Goal: Task Accomplishment & Management: Use online tool/utility

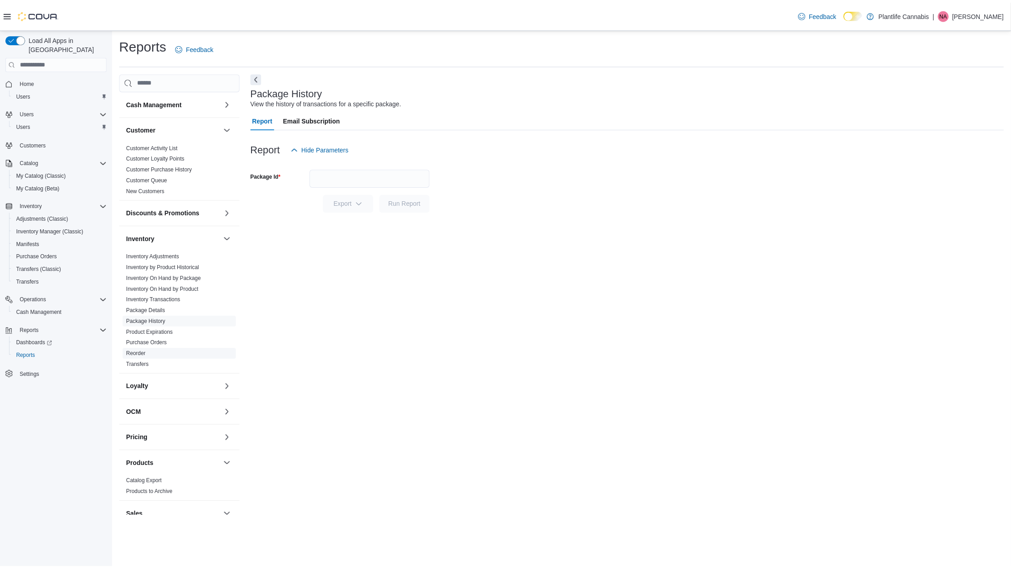
scroll to position [204, 0]
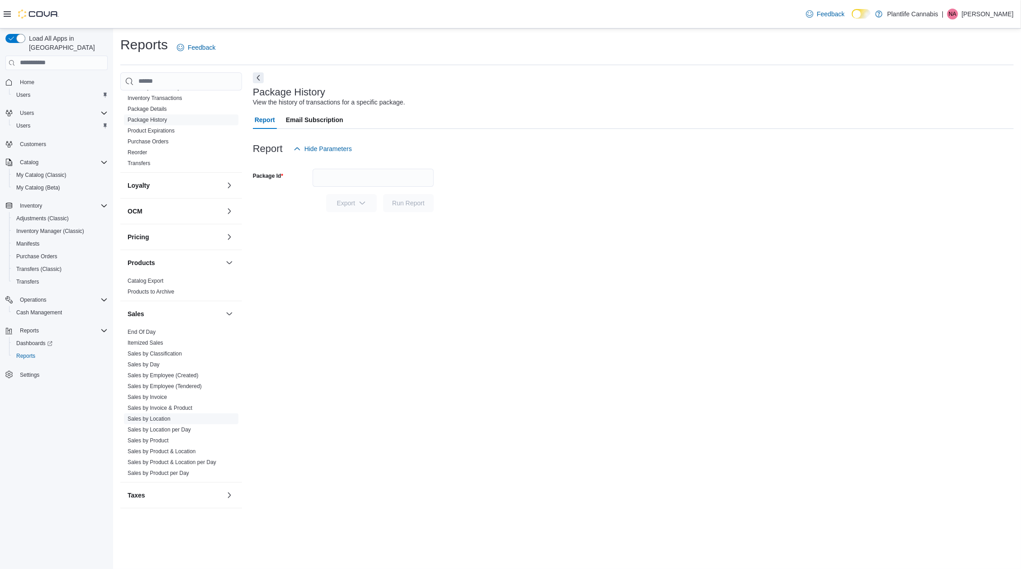
click at [166, 419] on link "Sales by Location" at bounding box center [149, 419] width 43 height 6
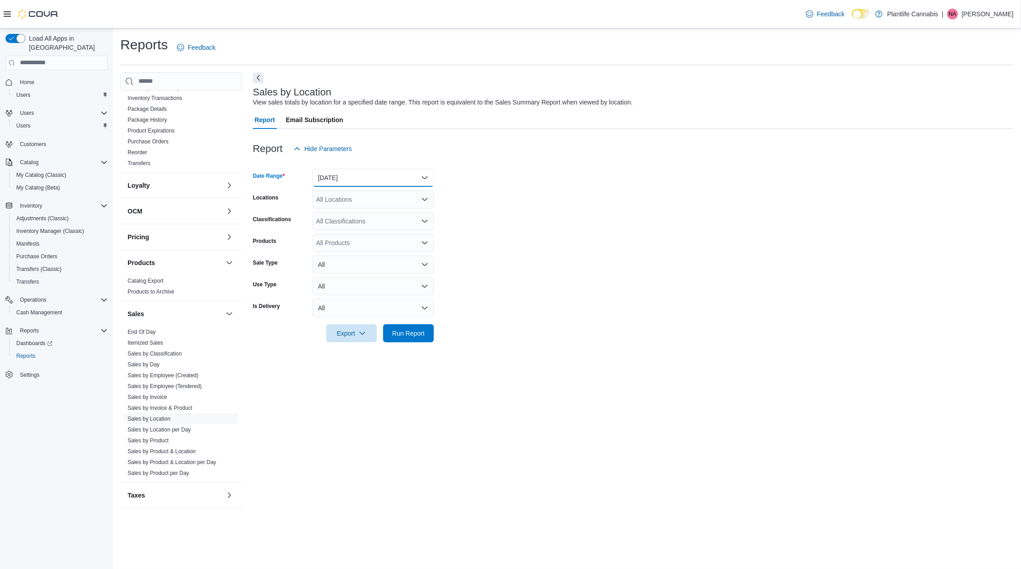
click at [359, 172] on button "[DATE]" at bounding box center [373, 178] width 121 height 18
click at [339, 212] on span "[DATE]" at bounding box center [378, 214] width 103 height 11
click at [340, 192] on div "All Locations" at bounding box center [373, 199] width 121 height 18
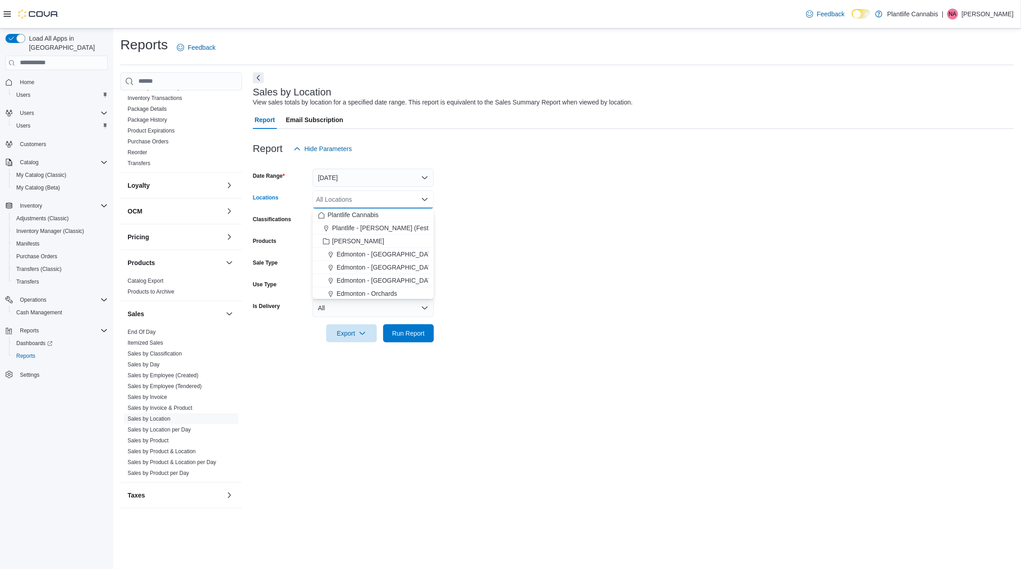
click at [591, 315] on form "Date Range [DATE] Locations All Locations Combo box. Selected. Combo box input.…" at bounding box center [633, 250] width 761 height 185
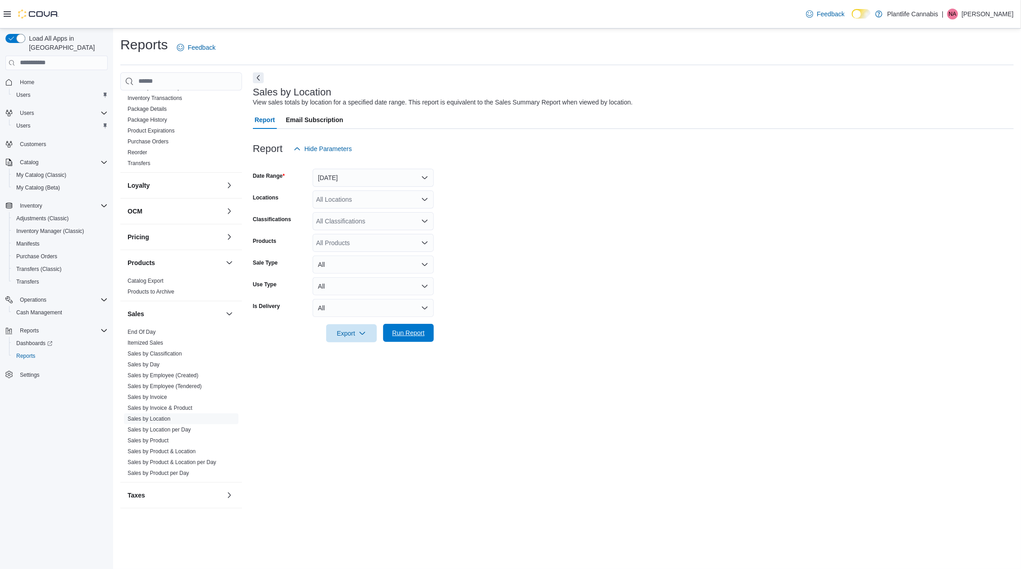
click at [412, 334] on span "Run Report" at bounding box center [408, 332] width 33 height 9
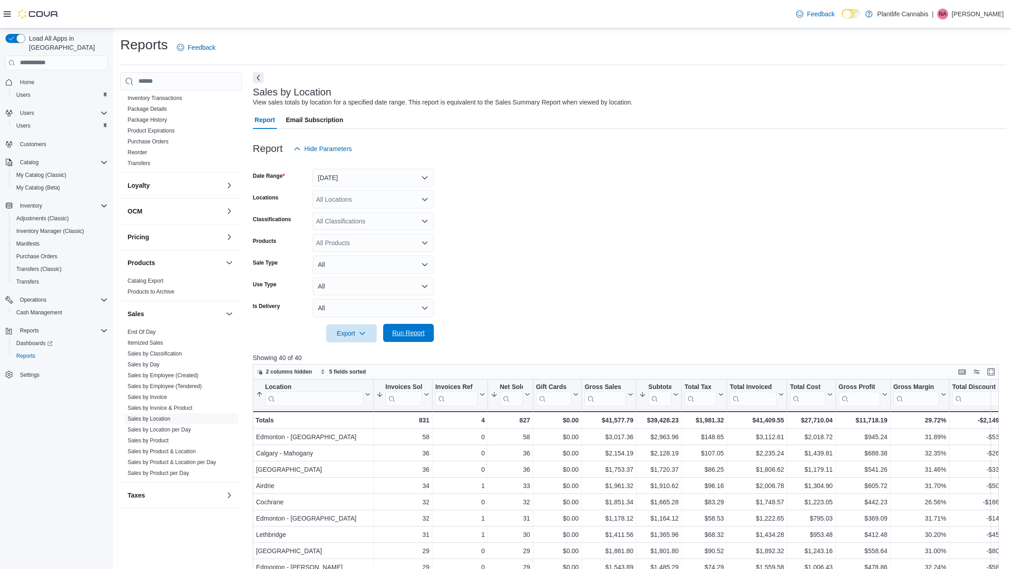
click at [422, 333] on span "Run Report" at bounding box center [408, 332] width 33 height 9
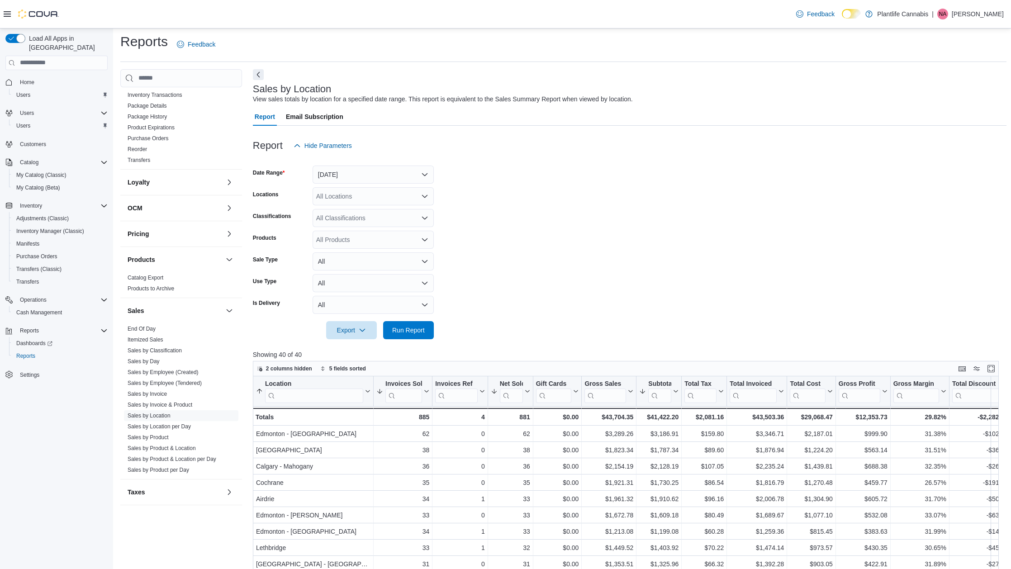
scroll to position [12, 0]
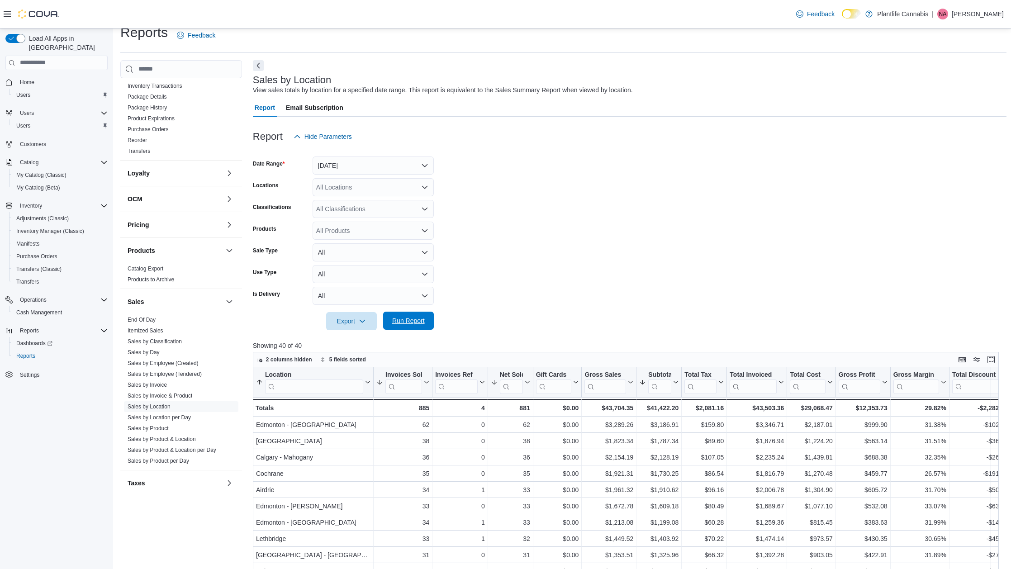
click at [404, 326] on span "Run Report" at bounding box center [409, 321] width 40 height 18
click at [177, 375] on link "Sales by Employee (Tendered)" at bounding box center [165, 374] width 74 height 6
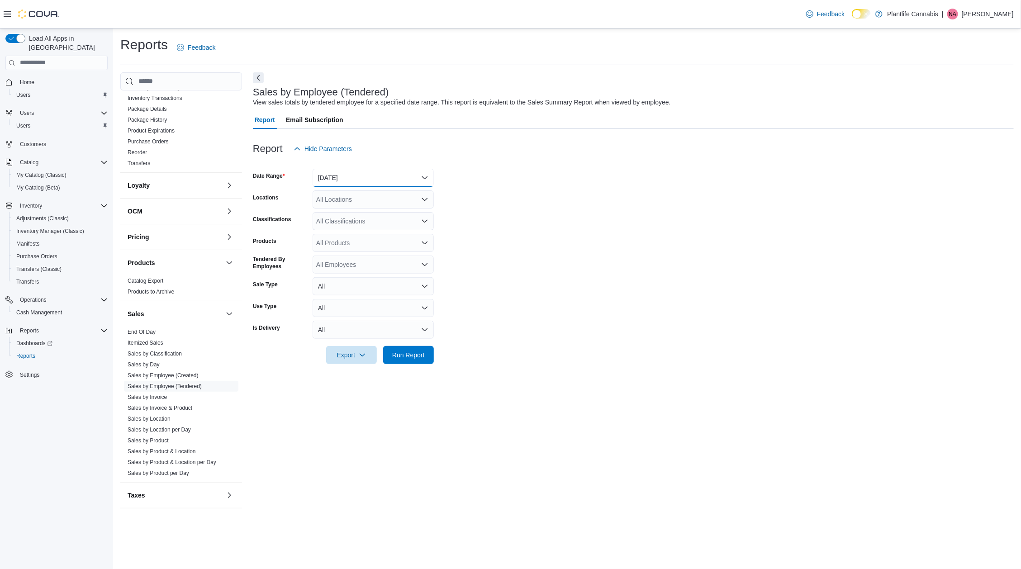
click at [386, 180] on button "[DATE]" at bounding box center [373, 178] width 121 height 18
click at [390, 185] on button "[DATE]" at bounding box center [373, 178] width 121 height 18
click at [357, 198] on div "All Locations" at bounding box center [373, 199] width 121 height 18
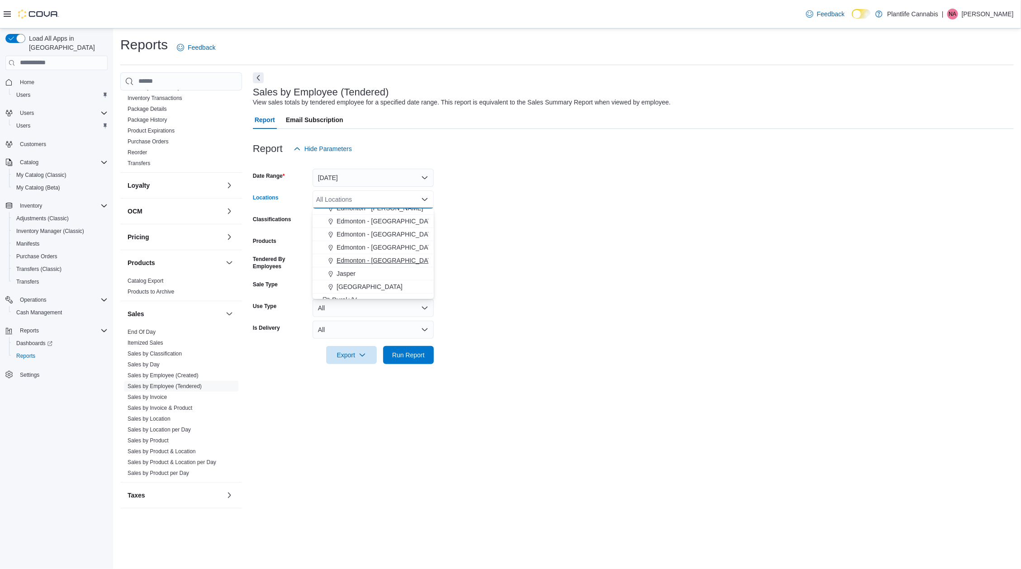
drag, startPoint x: 375, startPoint y: 266, endPoint x: 378, endPoint y: 259, distance: 8.5
click at [378, 259] on div "[GEOGRAPHIC_DATA] - [GEOGRAPHIC_DATA] [GEOGRAPHIC_DATA] - [GEOGRAPHIC_DATA] [GE…" at bounding box center [373, 281] width 121 height 630
click at [380, 262] on span "Edmonton - [GEOGRAPHIC_DATA]" at bounding box center [387, 260] width 100 height 9
click at [413, 348] on span "Run Report" at bounding box center [409, 355] width 40 height 18
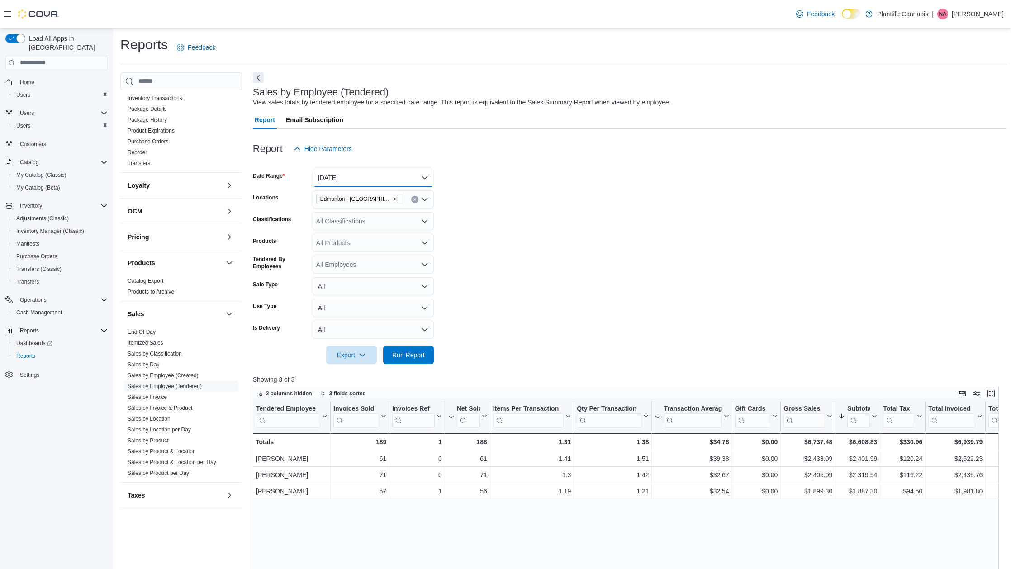
click at [364, 182] on button "[DATE]" at bounding box center [373, 178] width 121 height 18
click at [358, 215] on span "[DATE]" at bounding box center [378, 214] width 103 height 11
click at [411, 359] on span "Run Report" at bounding box center [408, 354] width 33 height 9
click at [141, 419] on link "Sales by Location" at bounding box center [149, 419] width 43 height 6
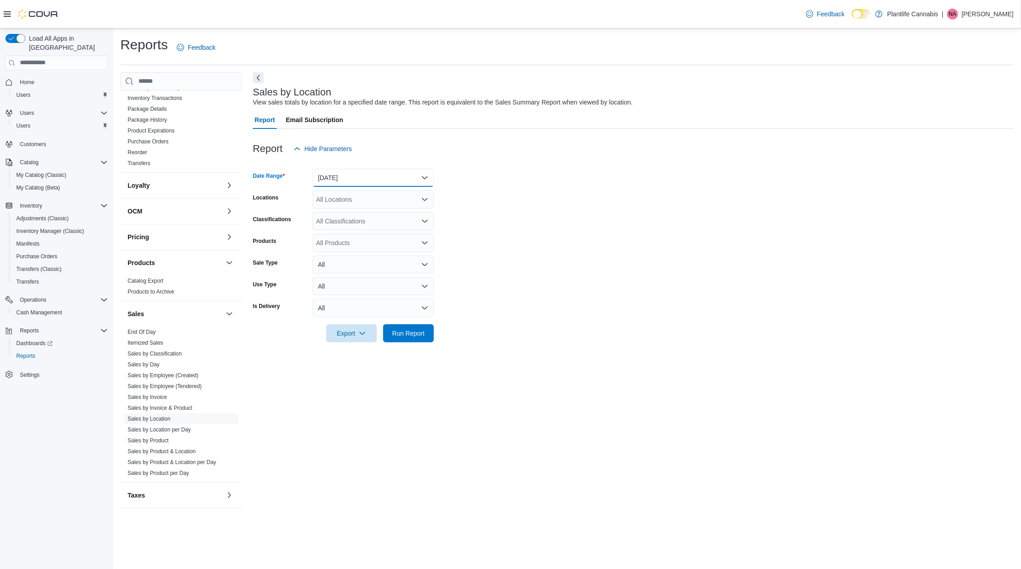
click at [356, 181] on button "[DATE]" at bounding box center [373, 178] width 121 height 18
click at [345, 221] on button "[DATE]" at bounding box center [373, 214] width 121 height 18
click at [347, 205] on div "All Locations" at bounding box center [373, 199] width 121 height 18
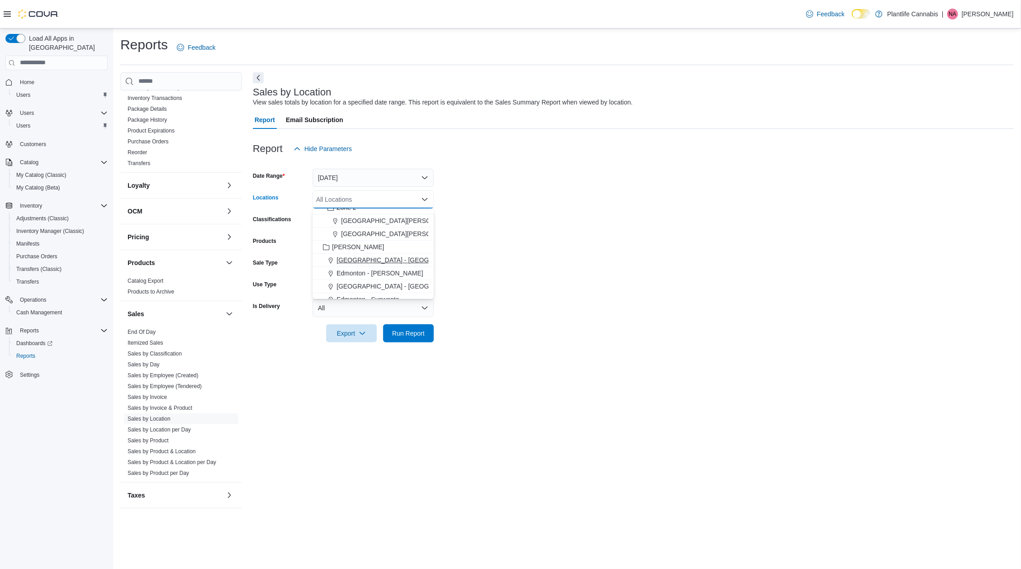
click at [379, 258] on span "[GEOGRAPHIC_DATA] - [GEOGRAPHIC_DATA]" at bounding box center [406, 260] width 138 height 9
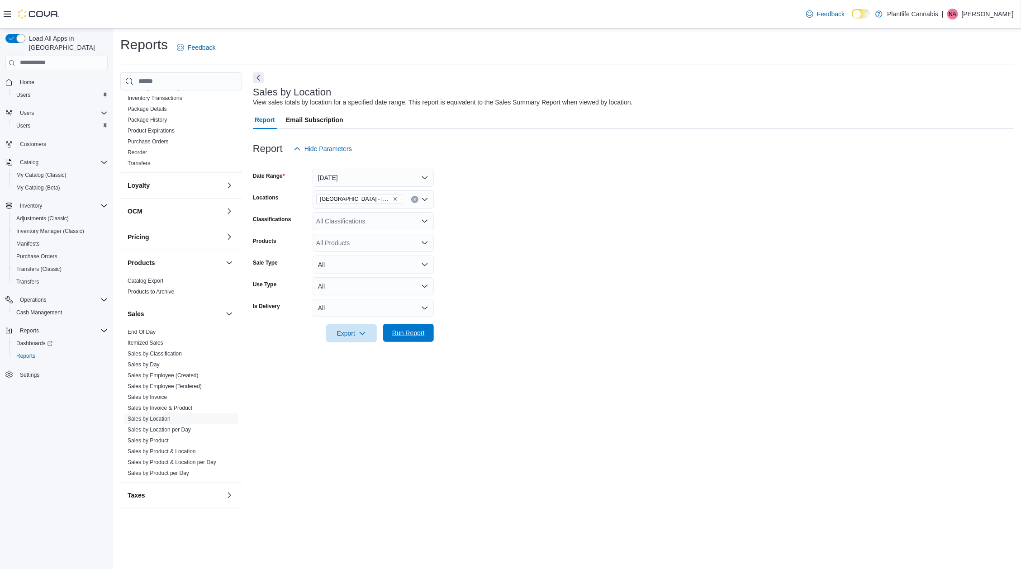
click at [402, 330] on span "Run Report" at bounding box center [408, 332] width 33 height 9
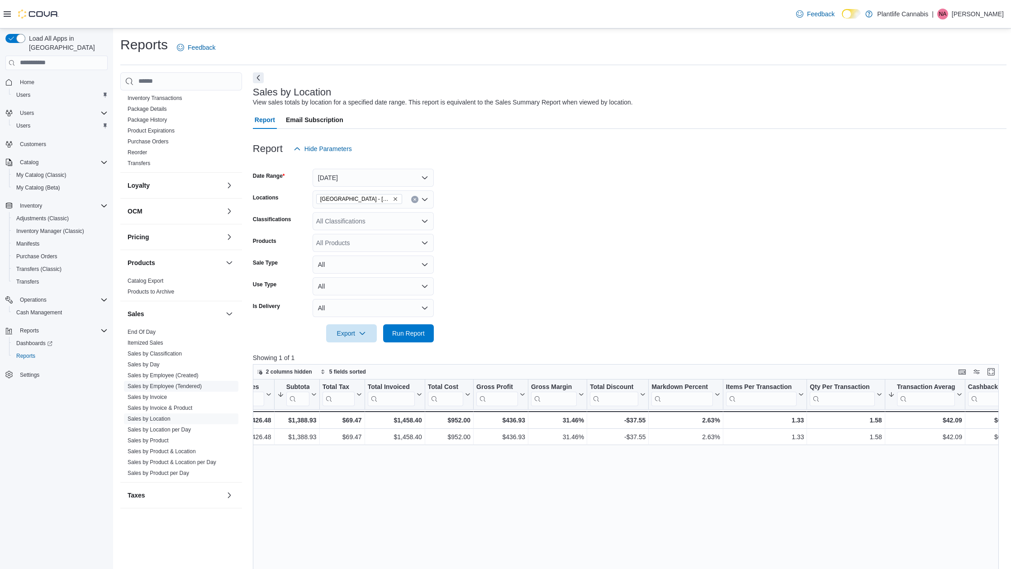
click at [161, 383] on link "Sales by Employee (Tendered)" at bounding box center [165, 386] width 74 height 6
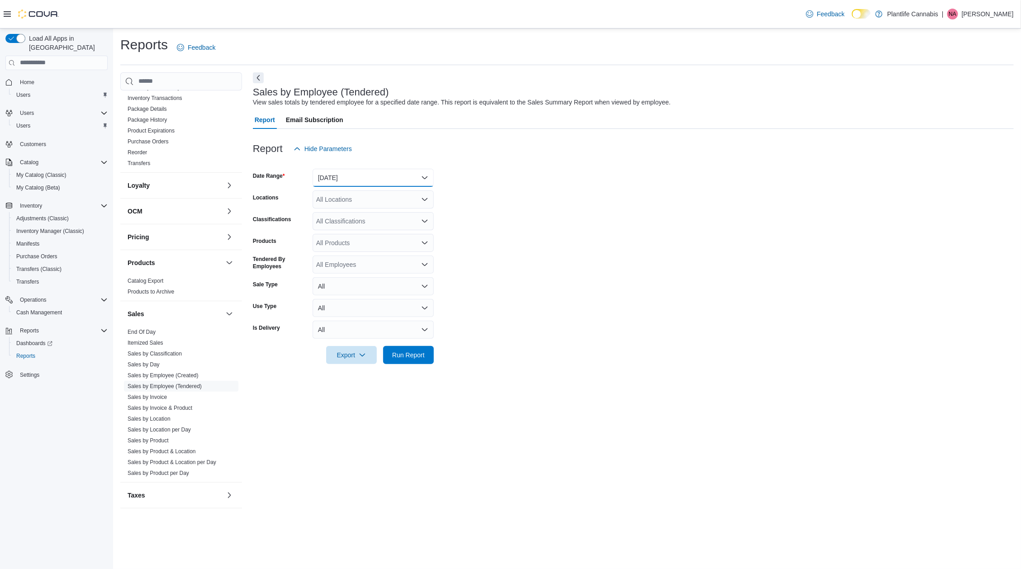
click at [357, 170] on button "[DATE]" at bounding box center [373, 178] width 121 height 18
click at [347, 213] on span "[DATE]" at bounding box center [378, 214] width 103 height 11
click at [347, 206] on div "All Locations" at bounding box center [373, 199] width 121 height 18
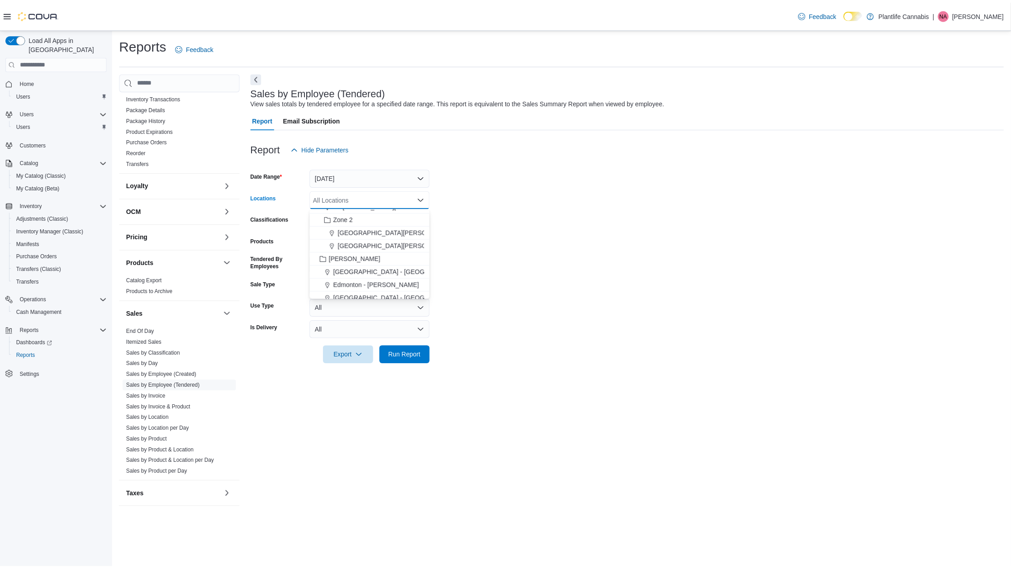
scroll to position [129, 0]
click at [376, 269] on span "[GEOGRAPHIC_DATA] - [GEOGRAPHIC_DATA]" at bounding box center [406, 269] width 138 height 9
click at [421, 376] on div "Sales by Employee (Tendered) View sales totals by tendered employee for a speci…" at bounding box center [633, 294] width 761 height 445
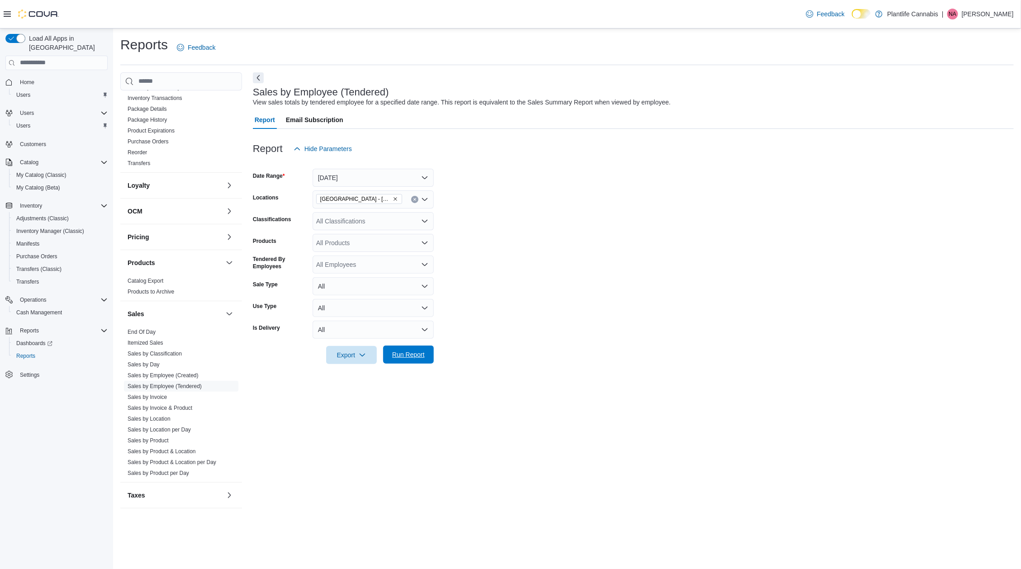
click at [418, 361] on span "Run Report" at bounding box center [409, 355] width 40 height 18
